Goal: Find specific page/section: Find specific page/section

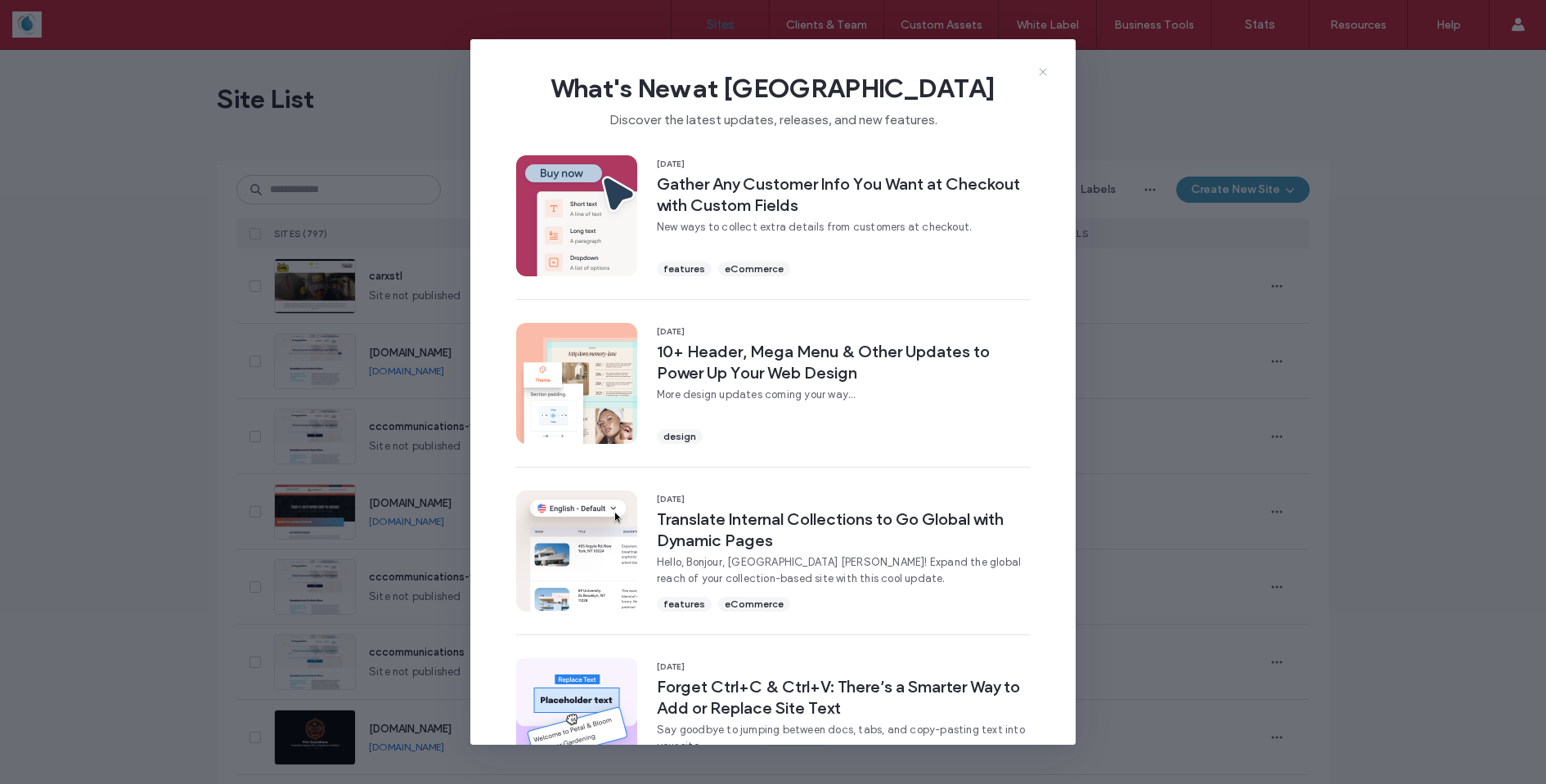
click at [1045, 71] on icon at bounding box center [1043, 72] width 13 height 13
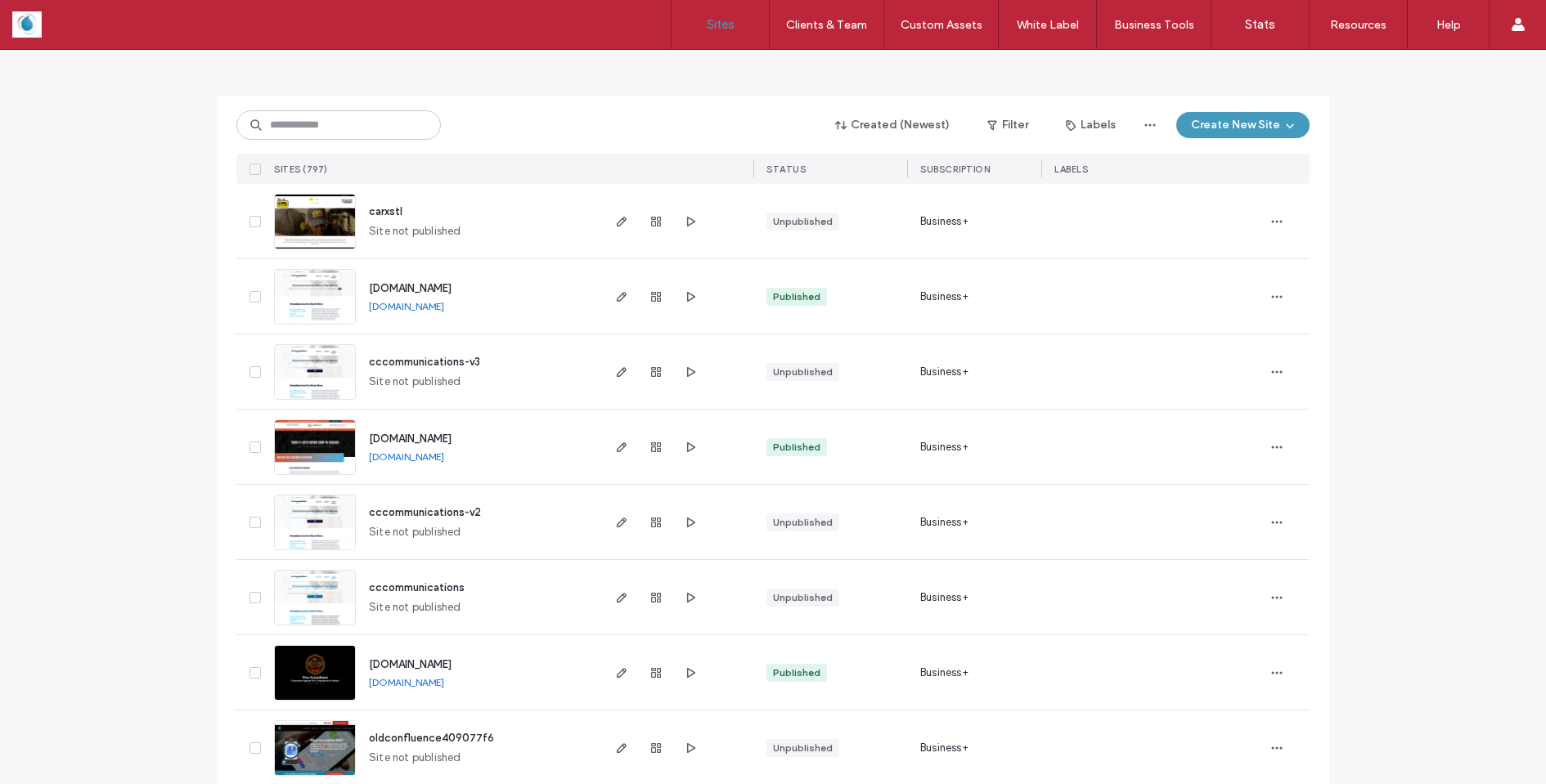
scroll to position [99, 0]
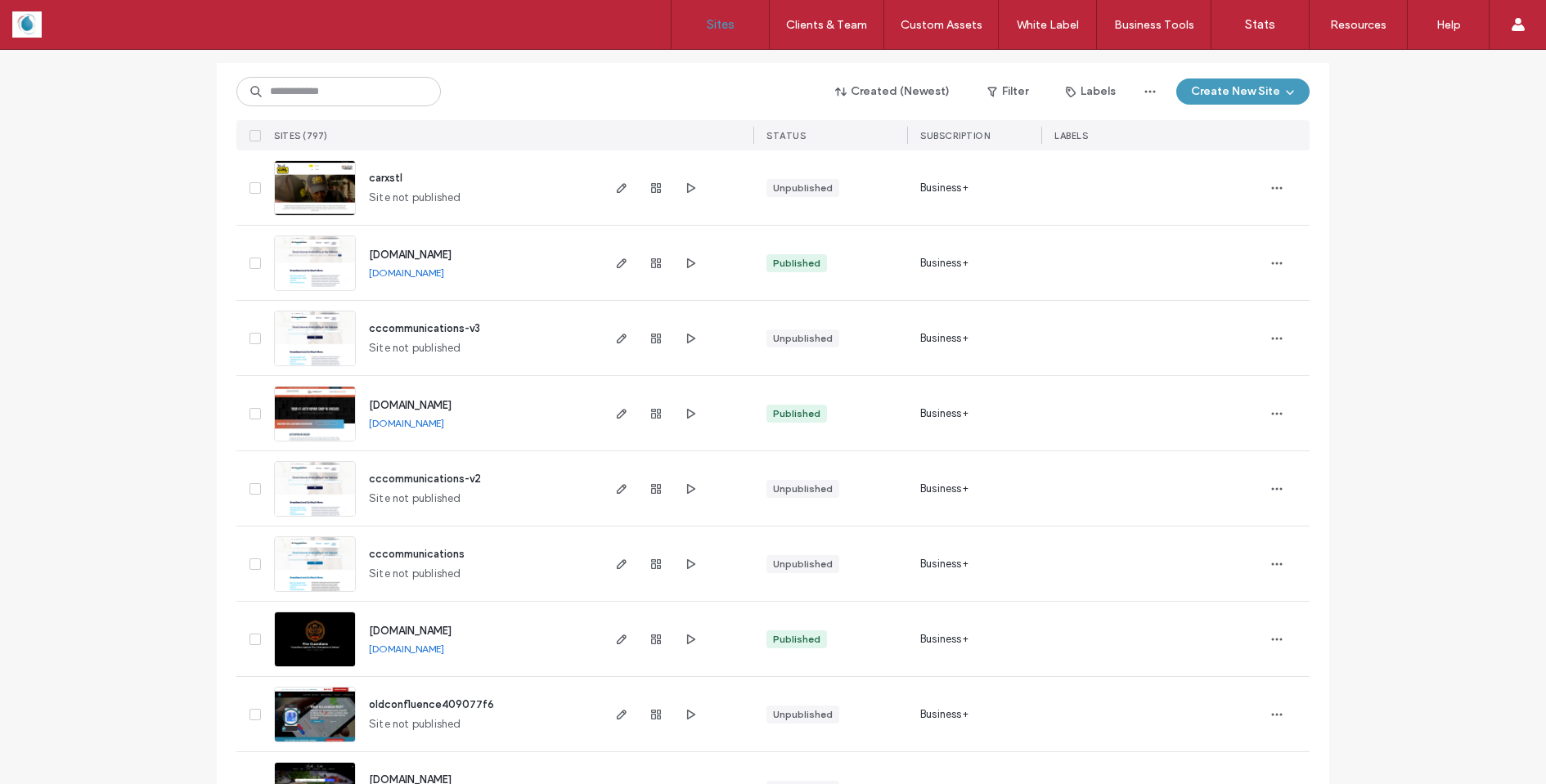
click at [288, 413] on img at bounding box center [315, 443] width 80 height 111
